Goal: Transaction & Acquisition: Book appointment/travel/reservation

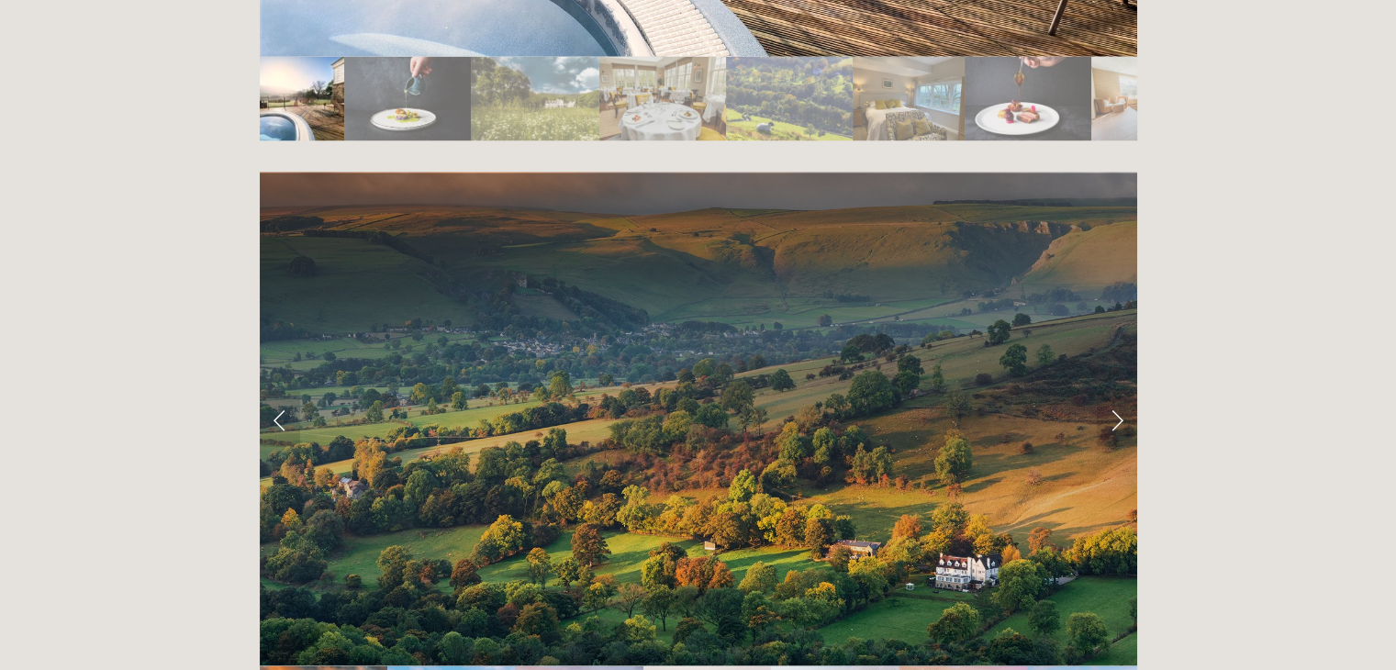
scroll to position [3543, 0]
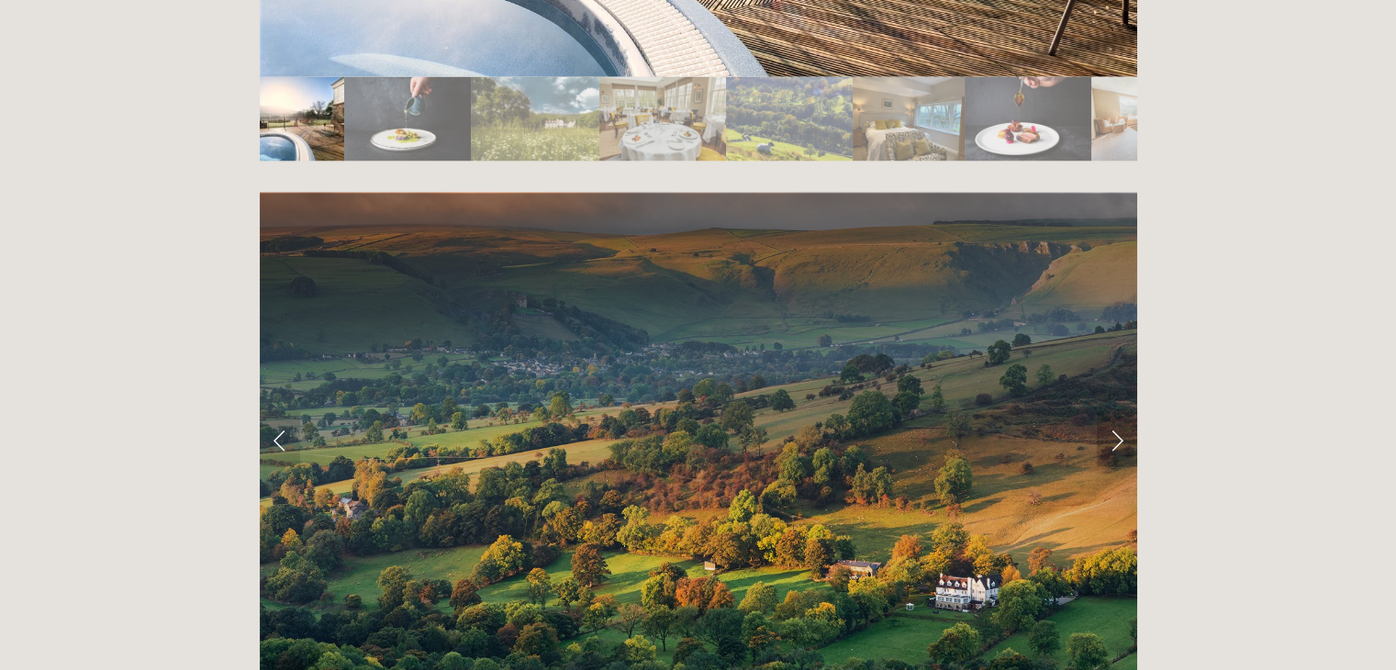
click at [1115, 412] on link "Next Slide" at bounding box center [1117, 439] width 40 height 55
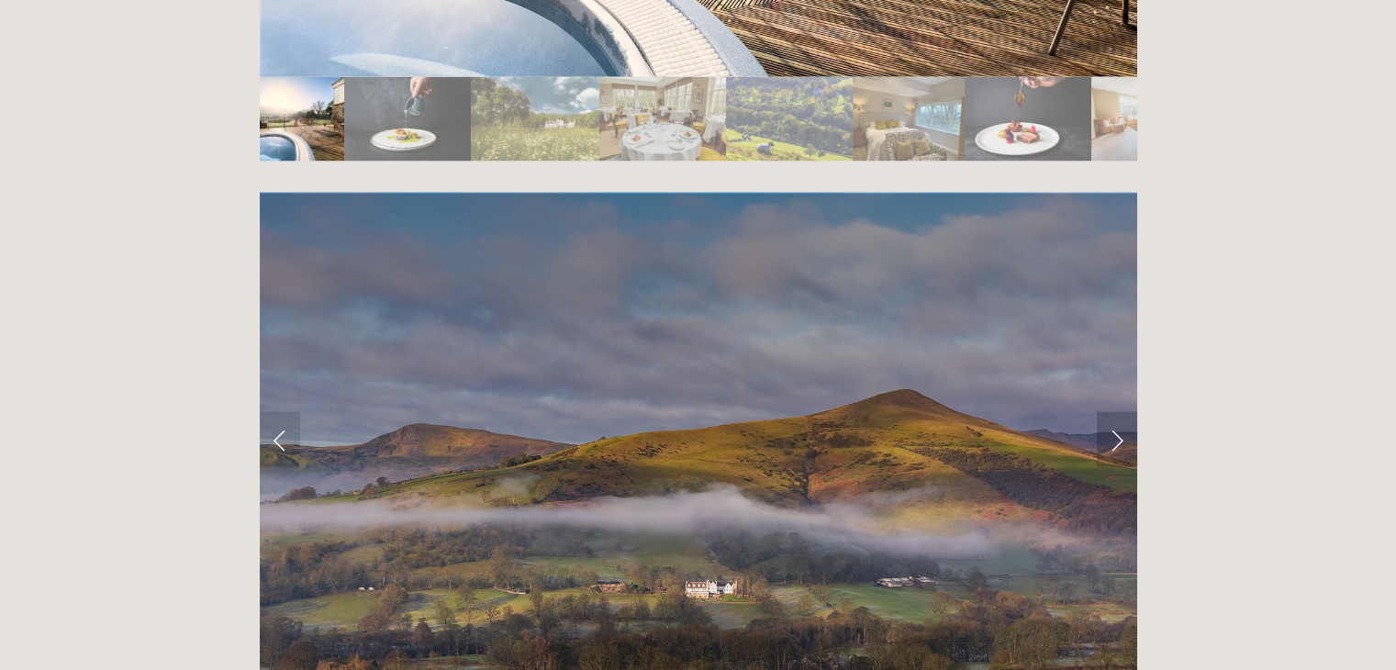
click at [1115, 412] on link "Next Slide" at bounding box center [1117, 439] width 40 height 55
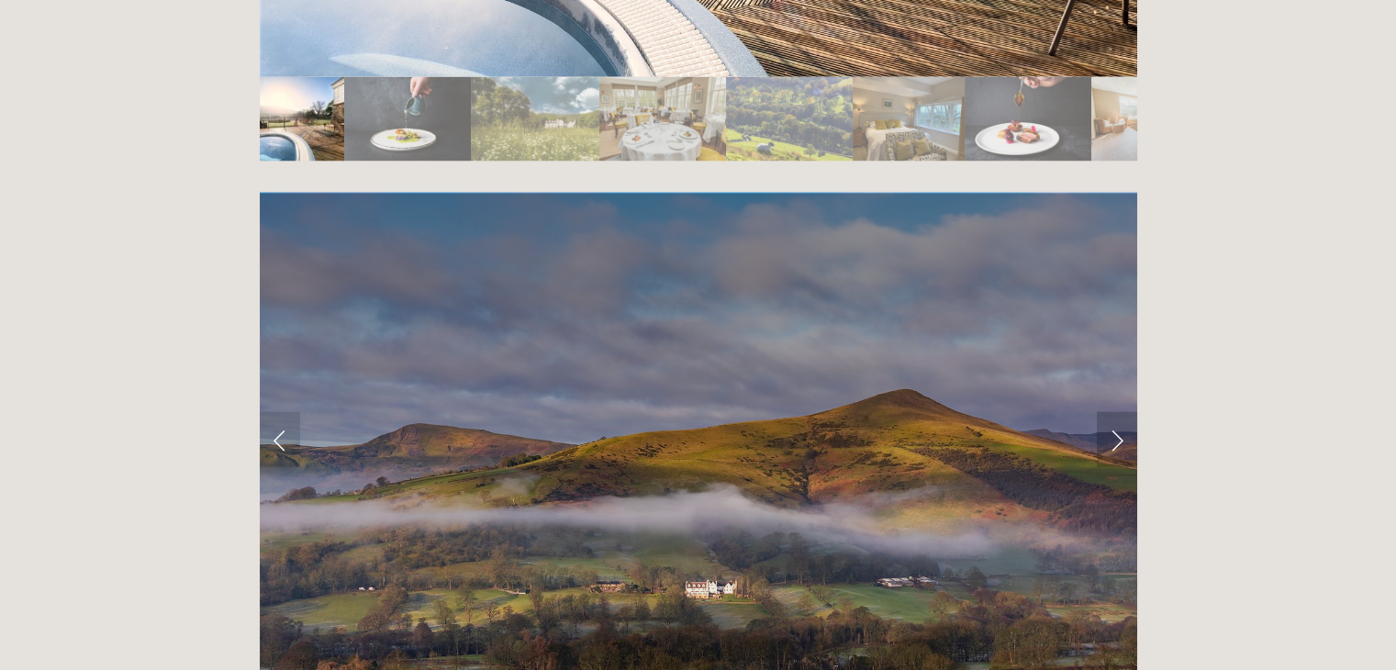
click at [1116, 412] on link "Next Slide" at bounding box center [1117, 439] width 40 height 55
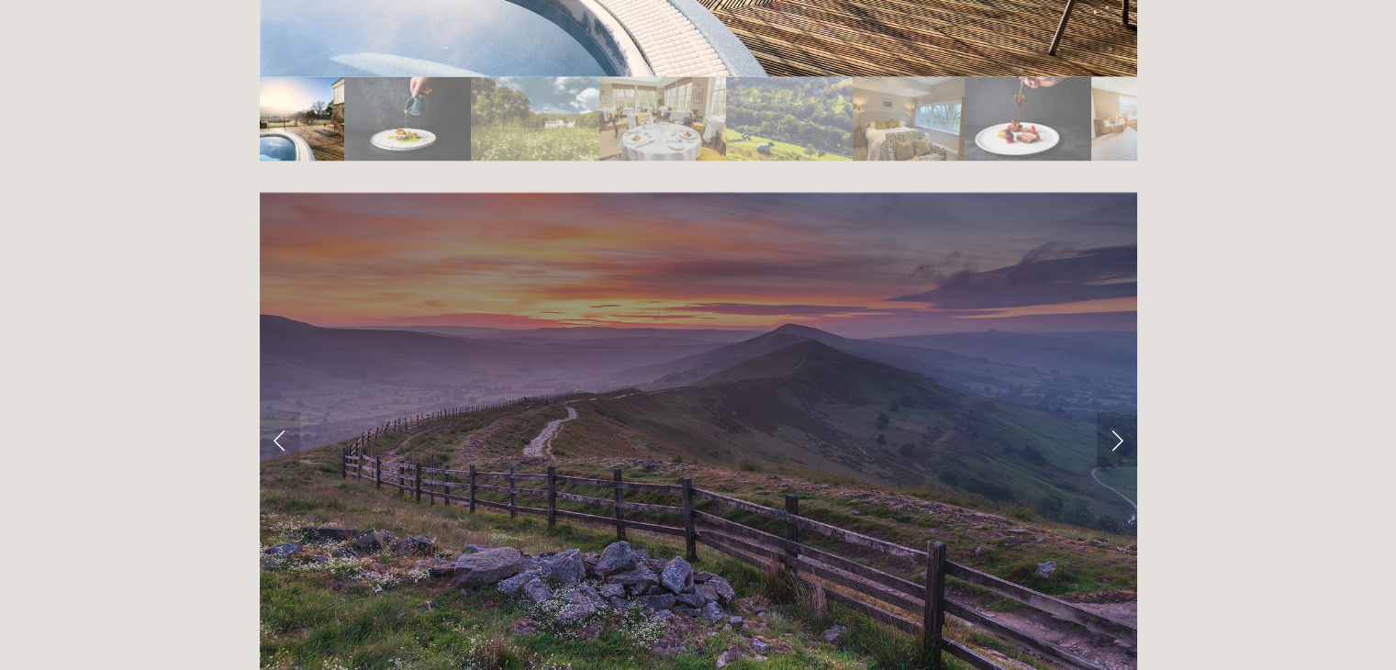
click at [1114, 412] on link "Next Slide" at bounding box center [1117, 439] width 40 height 55
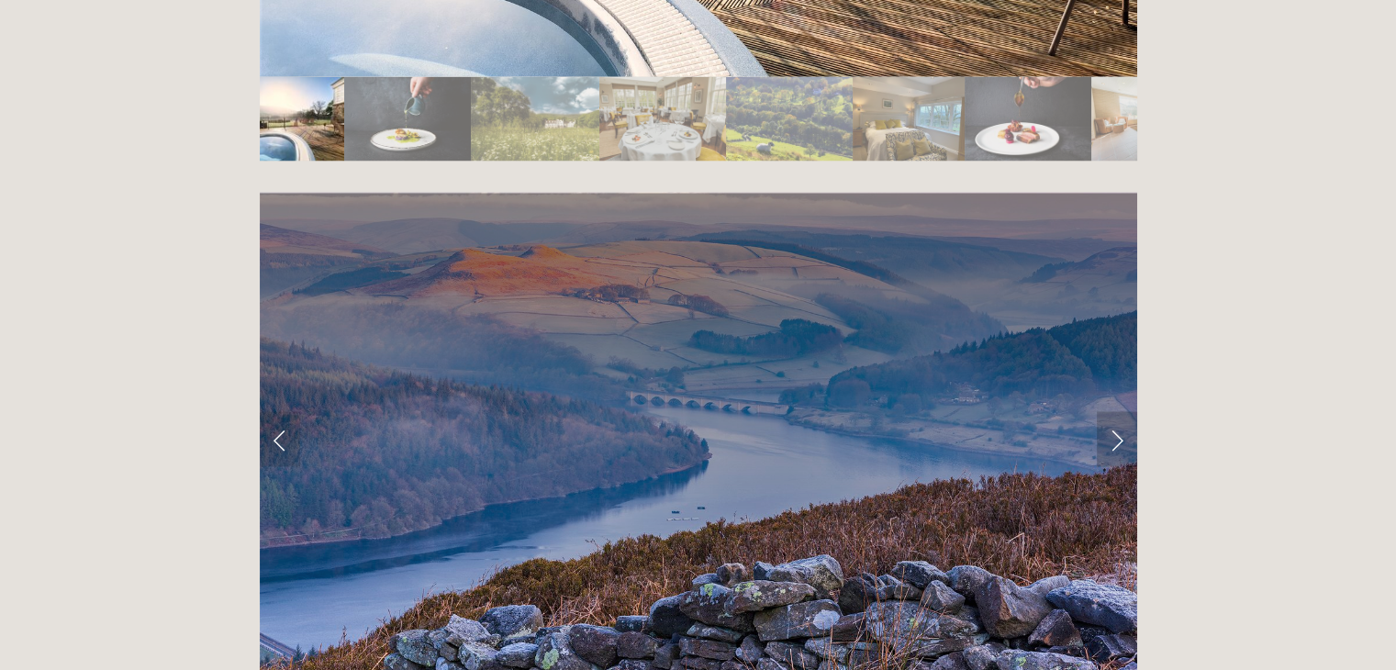
click at [1114, 412] on link "Next Slide" at bounding box center [1117, 439] width 40 height 55
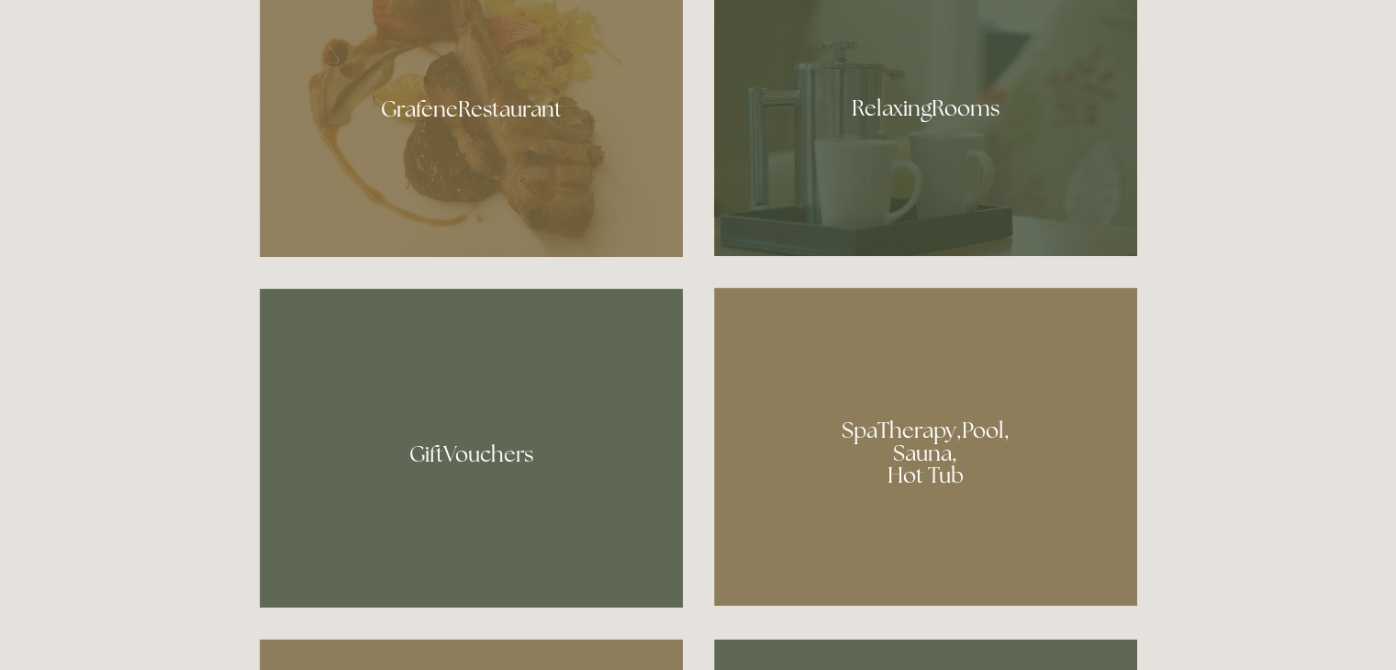
scroll to position [1178, 0]
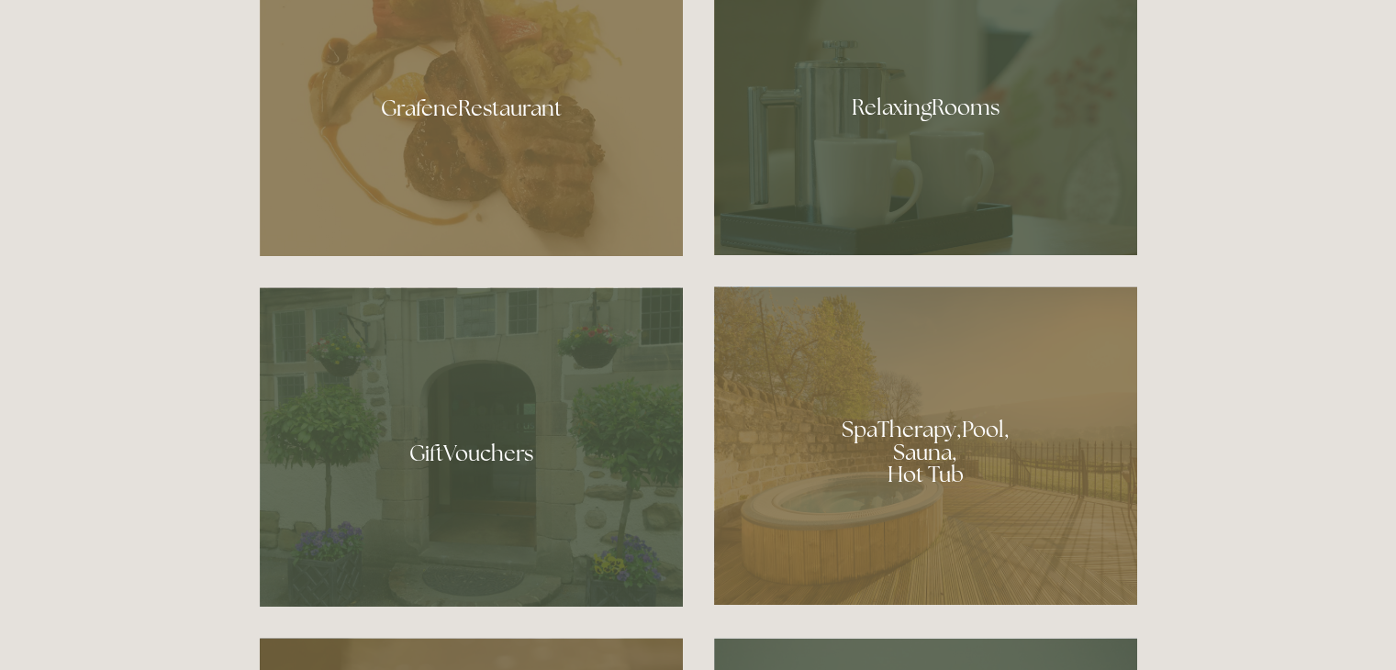
click at [933, 129] on div at bounding box center [925, 101] width 423 height 308
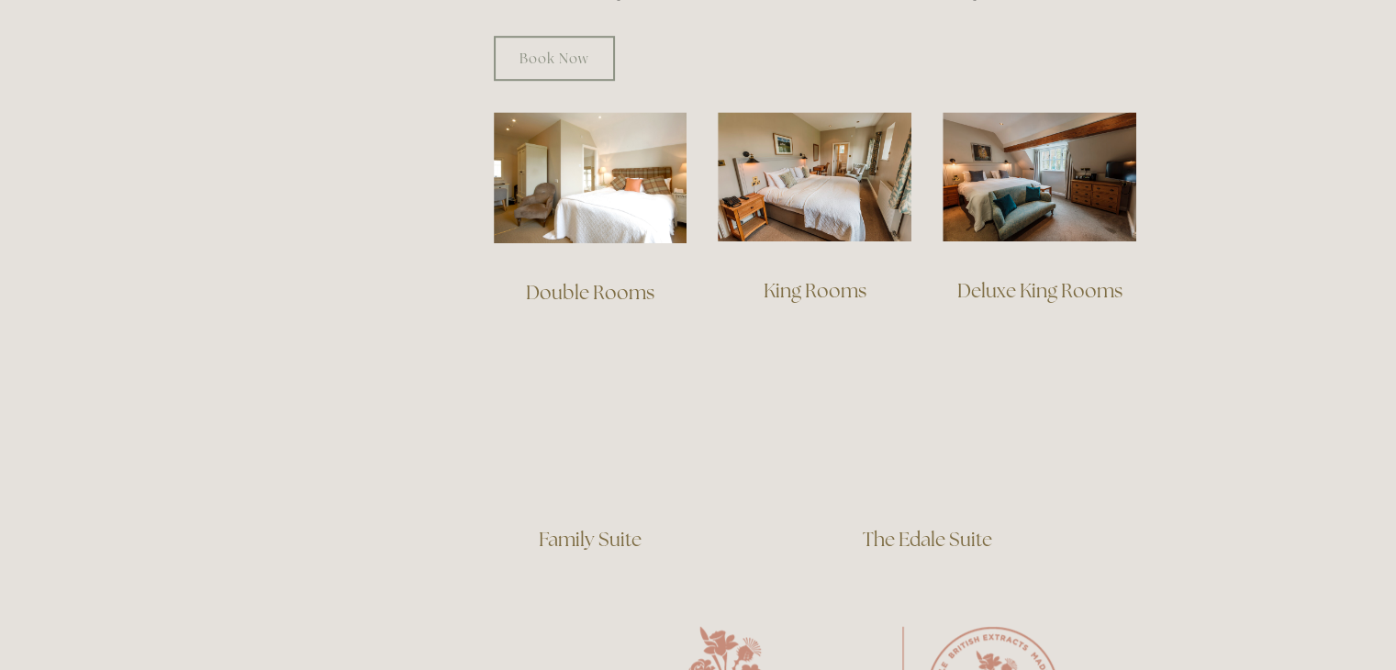
scroll to position [1239, 0]
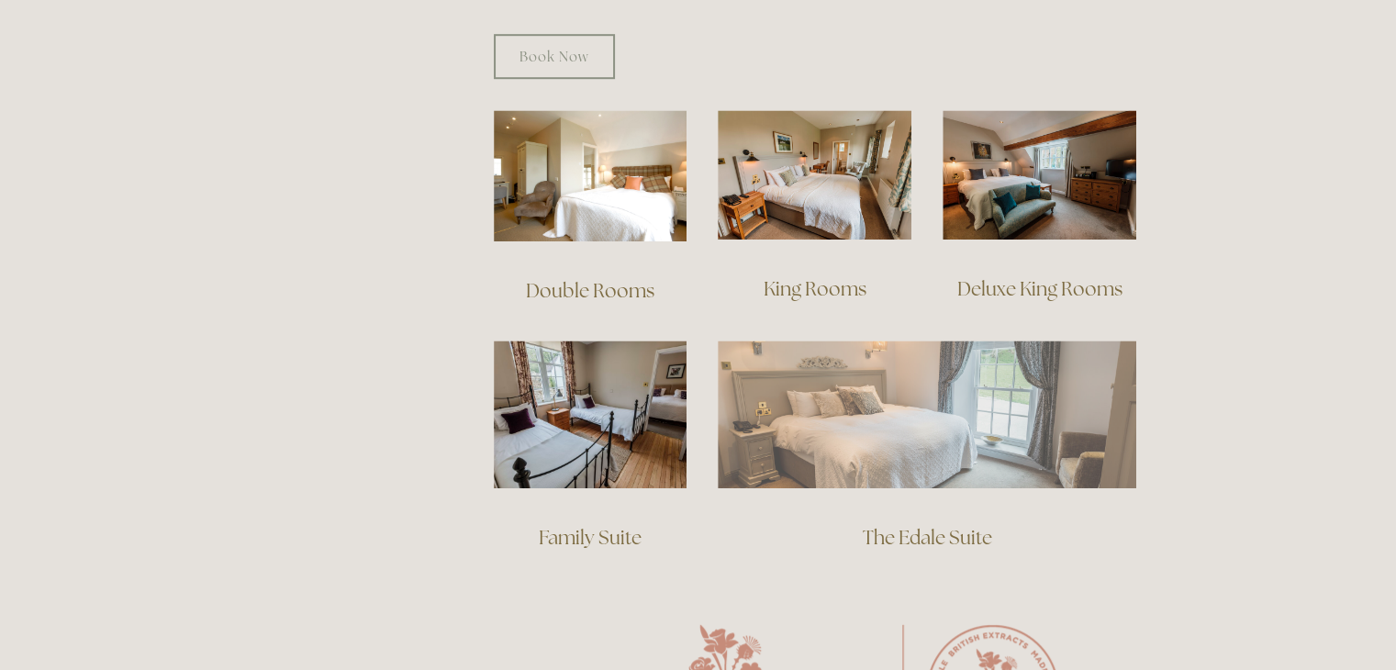
click at [905, 379] on img at bounding box center [927, 414] width 419 height 147
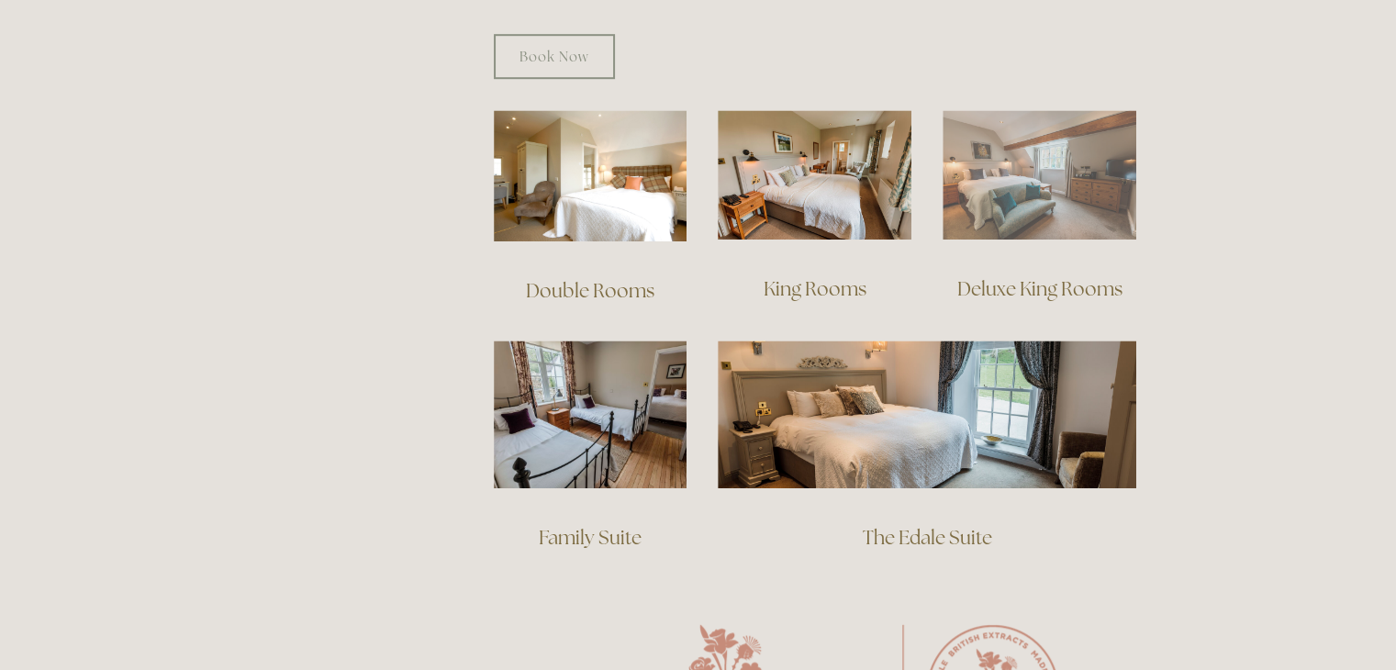
click at [1006, 162] on img at bounding box center [1040, 174] width 194 height 129
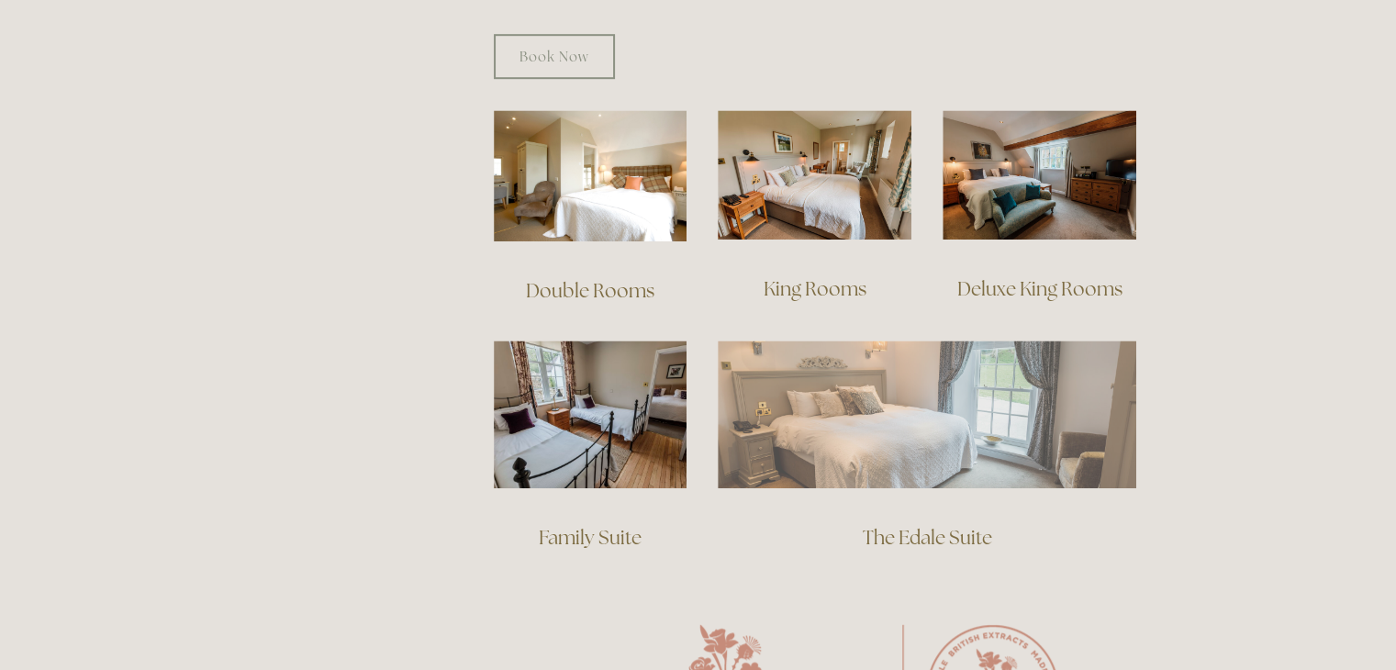
click at [886, 435] on img at bounding box center [927, 414] width 419 height 147
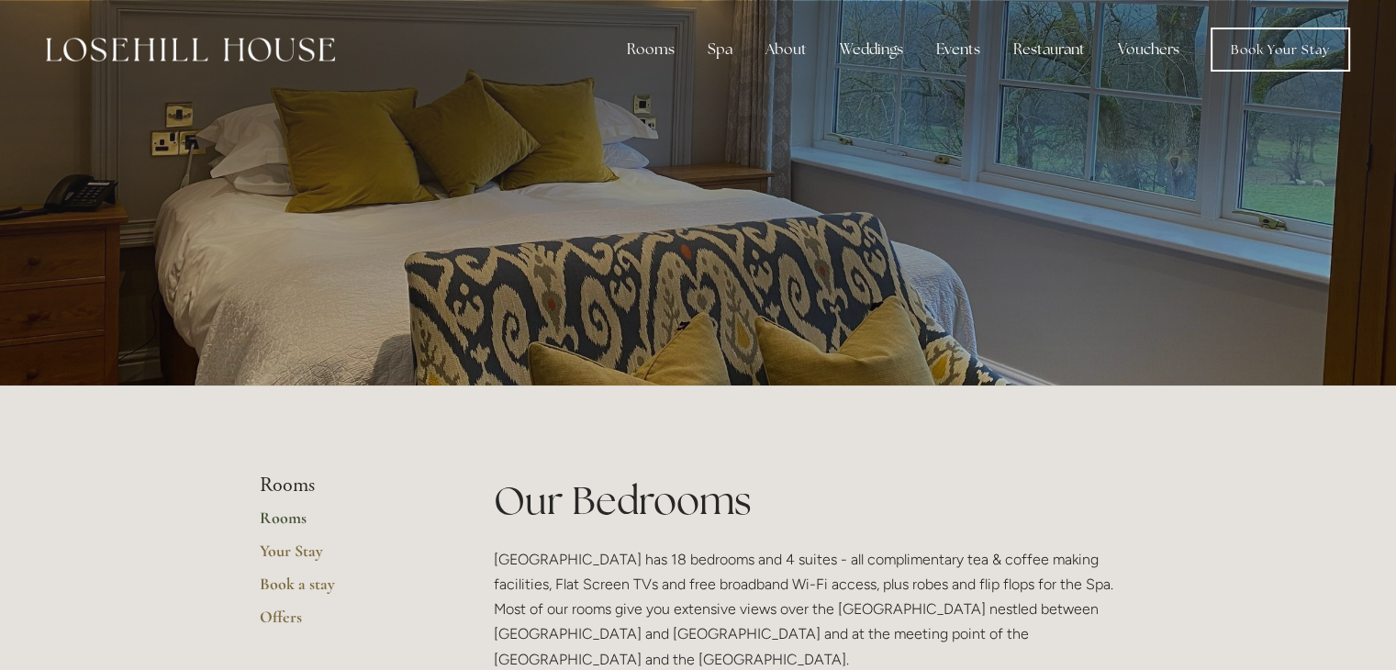
scroll to position [253, 0]
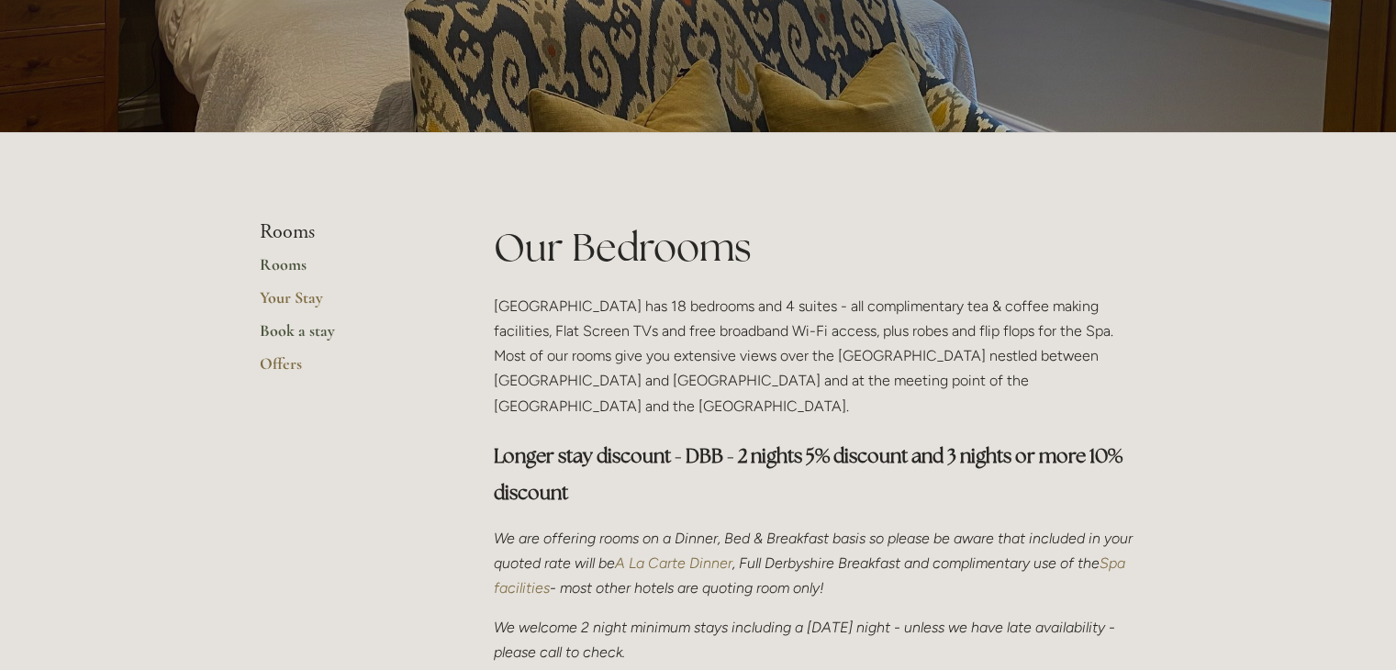
click at [297, 339] on link "Book a stay" at bounding box center [347, 336] width 175 height 33
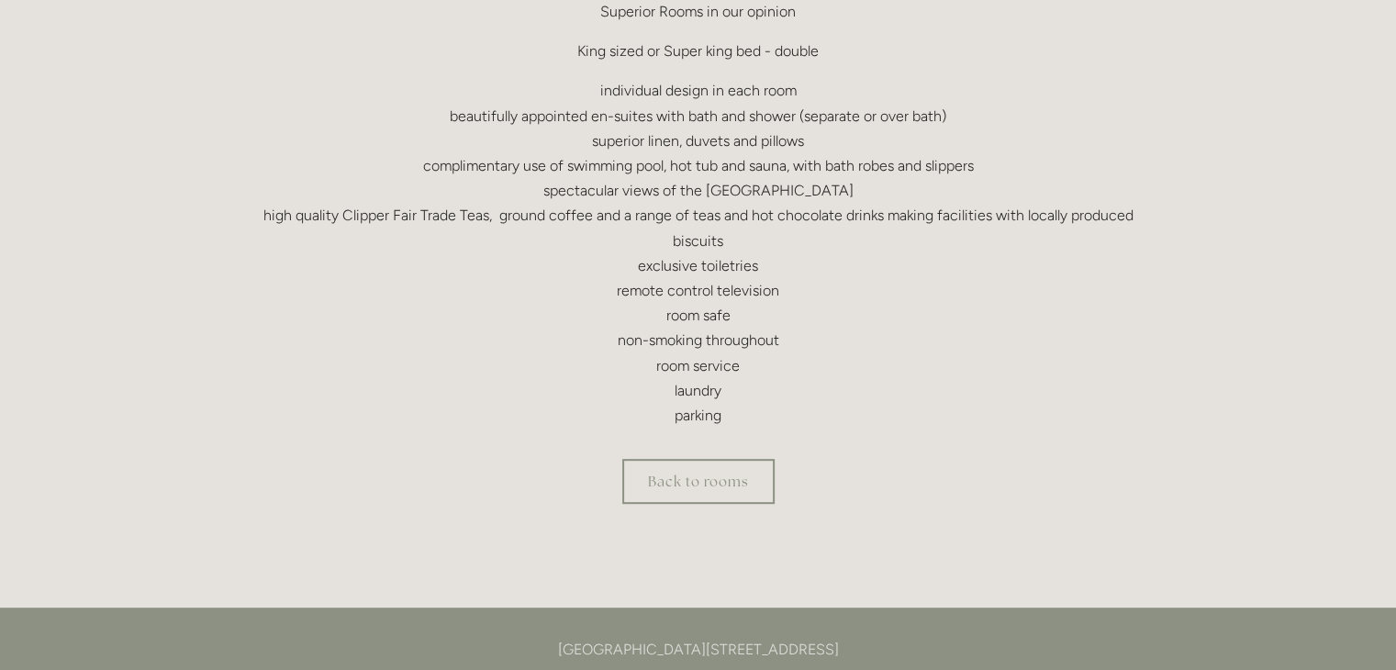
scroll to position [644, 0]
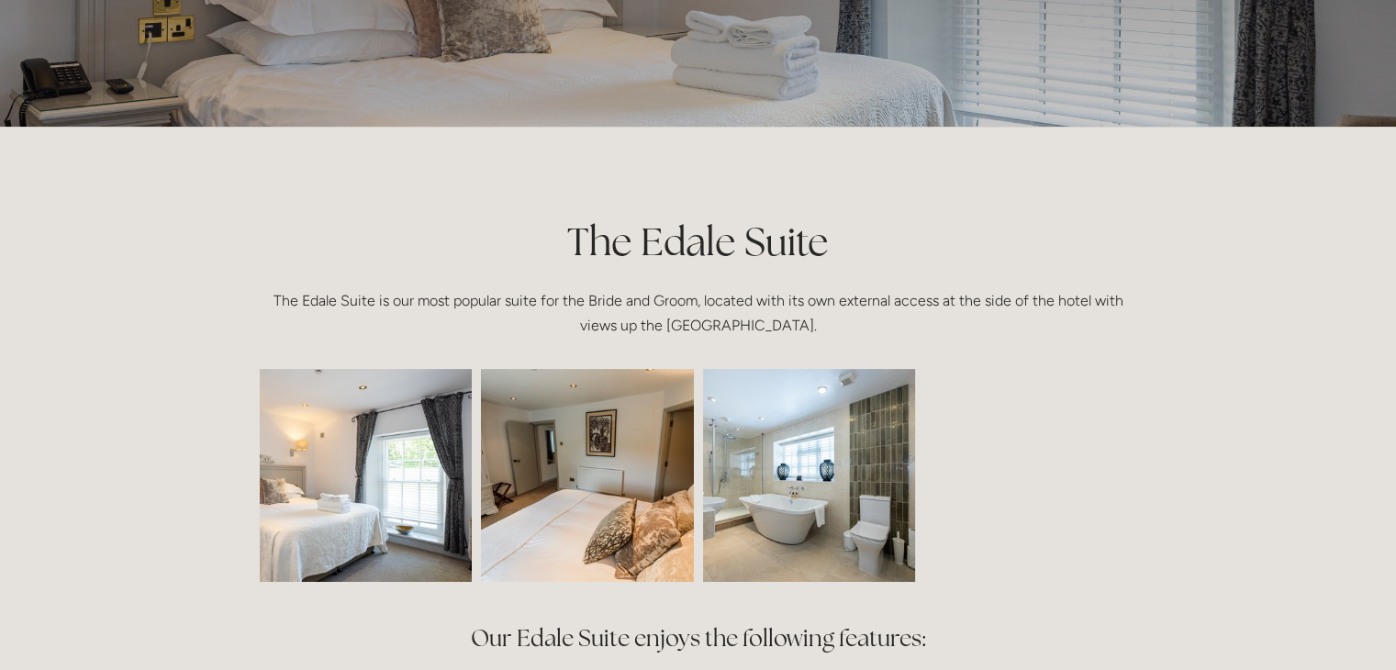
scroll to position [255, 0]
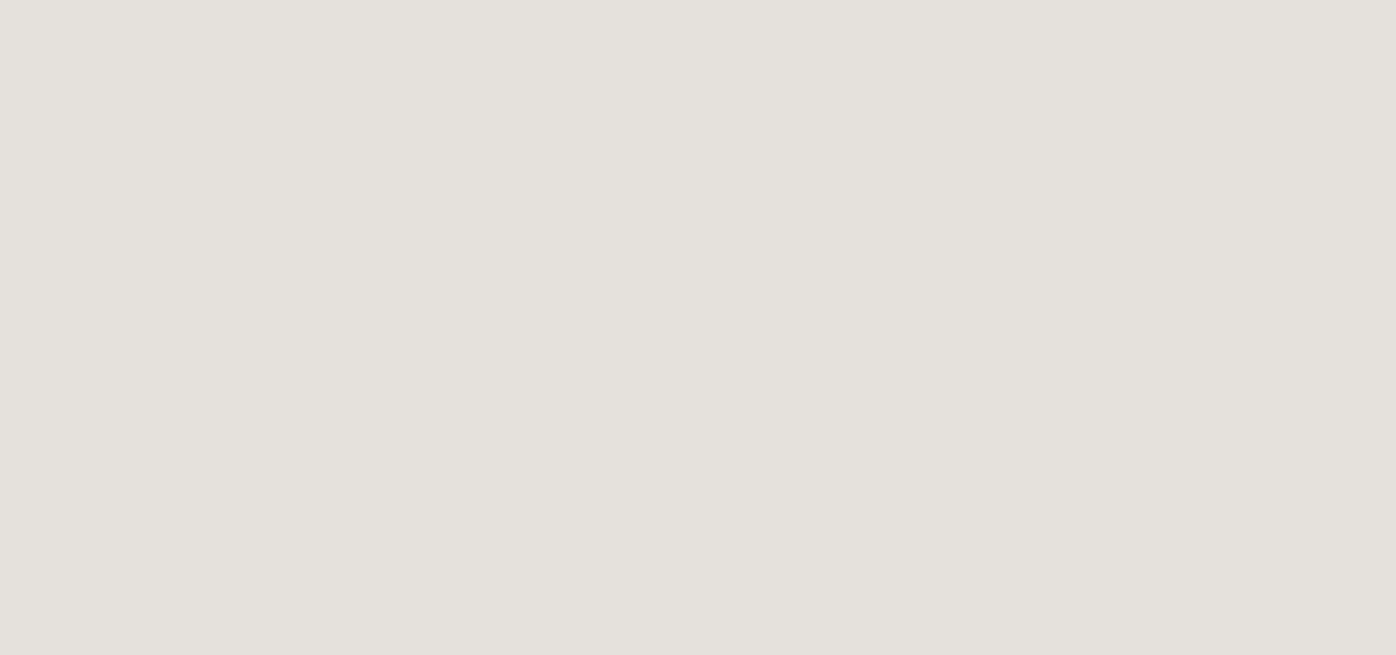
scroll to position [187, 0]
